Goal: Task Accomplishment & Management: Complete application form

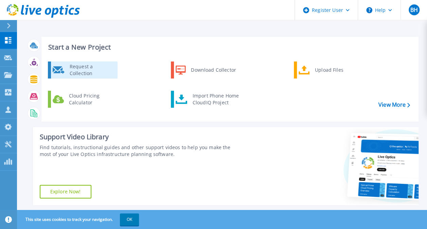
click at [69, 68] on div "Request a Collection" at bounding box center [91, 70] width 50 height 14
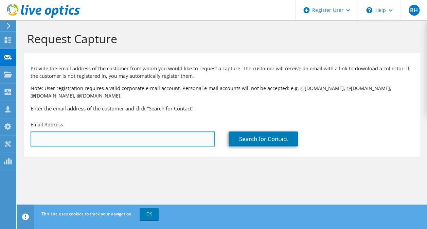
click at [76, 143] on input "text" at bounding box center [123, 139] width 185 height 15
paste input "dan.lowe@hercrentals.com"
type input "dan.lowe@hercrentals.com"
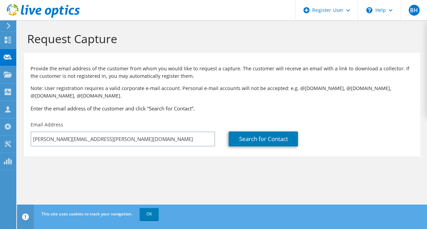
click at [121, 153] on section "Provide the email address of the customer from whom you would like to request a…" at bounding box center [222, 105] width 397 height 104
click at [252, 141] on link "Search for Contact" at bounding box center [263, 139] width 69 height 15
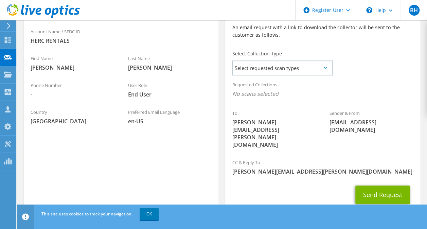
scroll to position [166, 0]
click at [326, 72] on span "Select requested scan types" at bounding box center [282, 68] width 99 height 14
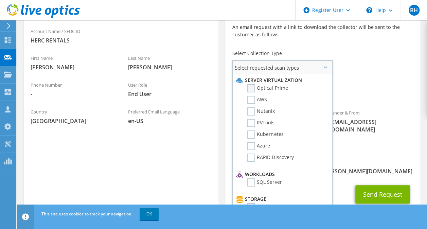
click at [250, 86] on label "Optical Prime" at bounding box center [267, 88] width 41 height 8
click at [0, 0] on input "Optical Prime" at bounding box center [0, 0] width 0 height 0
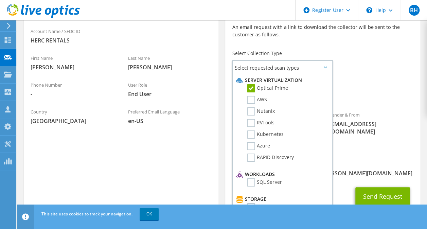
click at [382, 95] on span "Optical Prime" at bounding box center [322, 95] width 181 height 11
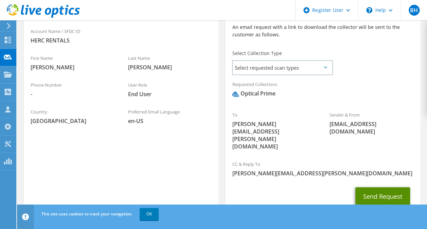
click at [360, 187] on button "Send Request" at bounding box center [383, 196] width 55 height 18
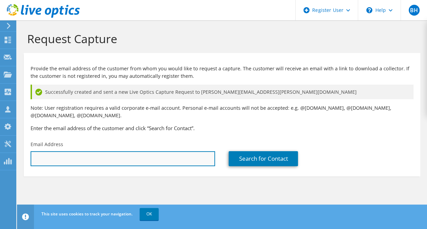
click at [171, 158] on input "text" at bounding box center [123, 158] width 185 height 15
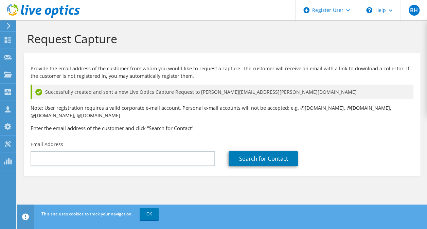
click at [210, 119] on p "Note: User registration requires a valid corporate e-mail account. Personal e-m…" at bounding box center [222, 111] width 383 height 15
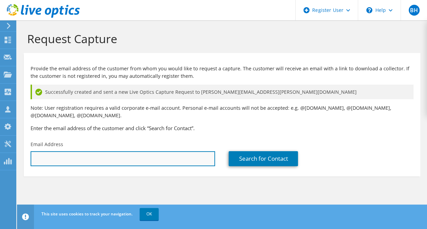
drag, startPoint x: 141, startPoint y: 164, endPoint x: 117, endPoint y: 157, distance: 25.4
click at [117, 157] on input "text" at bounding box center [123, 158] width 185 height 15
paste input "[PERSON_NAME][EMAIL_ADDRESS][PERSON_NAME][DOMAIN_NAME]"
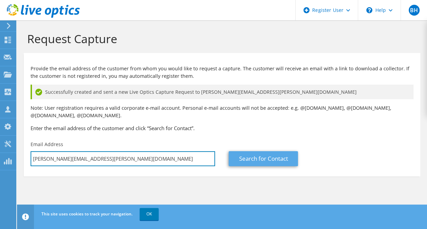
type input "[PERSON_NAME][EMAIL_ADDRESS][PERSON_NAME][DOMAIN_NAME]"
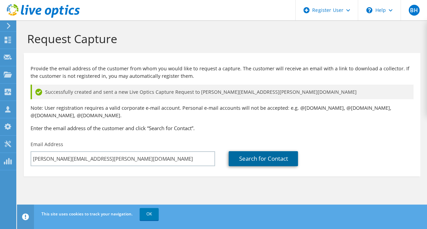
click at [253, 160] on link "Search for Contact" at bounding box center [263, 158] width 69 height 15
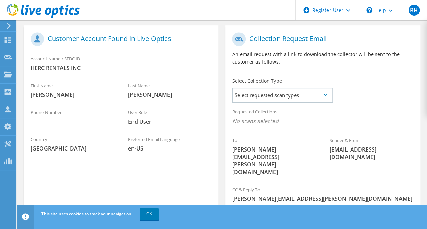
scroll to position [185, 0]
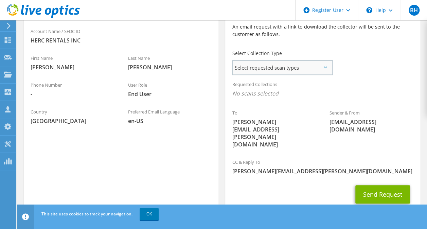
click at [322, 67] on span "Select requested scan types" at bounding box center [282, 68] width 99 height 14
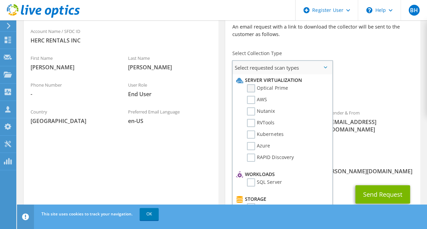
click at [251, 88] on label "Optical Prime" at bounding box center [267, 88] width 41 height 8
click at [0, 0] on input "Optical Prime" at bounding box center [0, 0] width 0 height 0
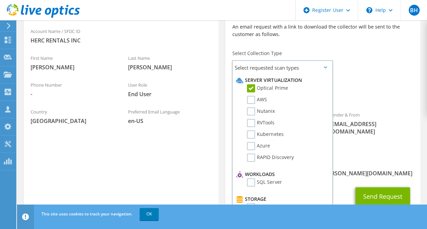
click at [381, 97] on span "Optical Prime" at bounding box center [322, 95] width 181 height 11
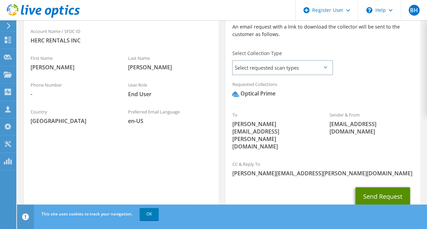
click at [371, 187] on button "Send Request" at bounding box center [383, 196] width 55 height 18
